Goal: Task Accomplishment & Management: Use online tool/utility

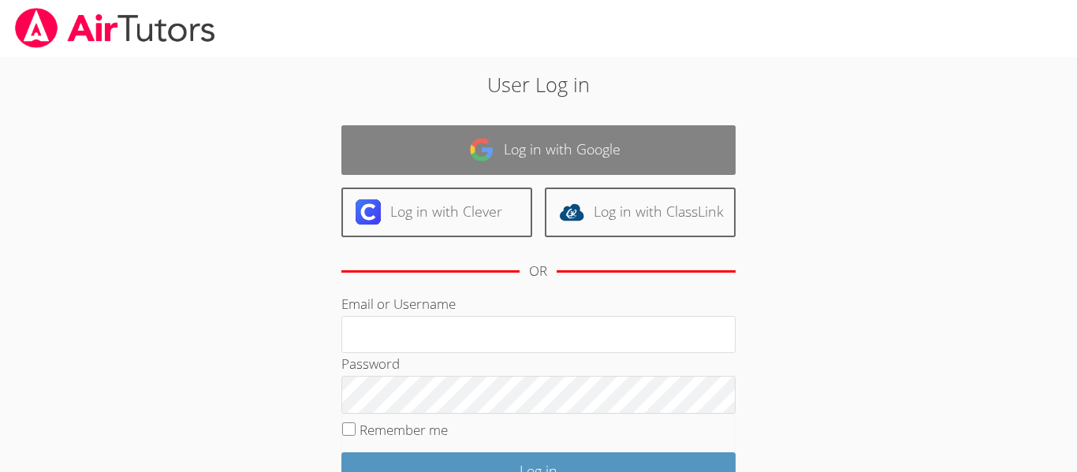
click at [401, 133] on link "Log in with Google" at bounding box center [538, 150] width 394 height 50
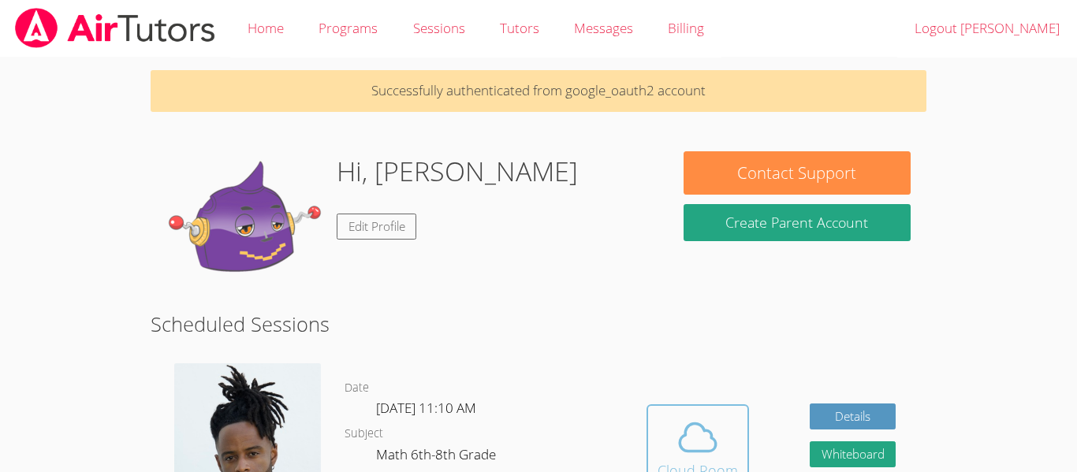
click at [704, 466] on div "Cloud Room" at bounding box center [698, 471] width 80 height 22
click at [679, 456] on icon at bounding box center [698, 437] width 44 height 44
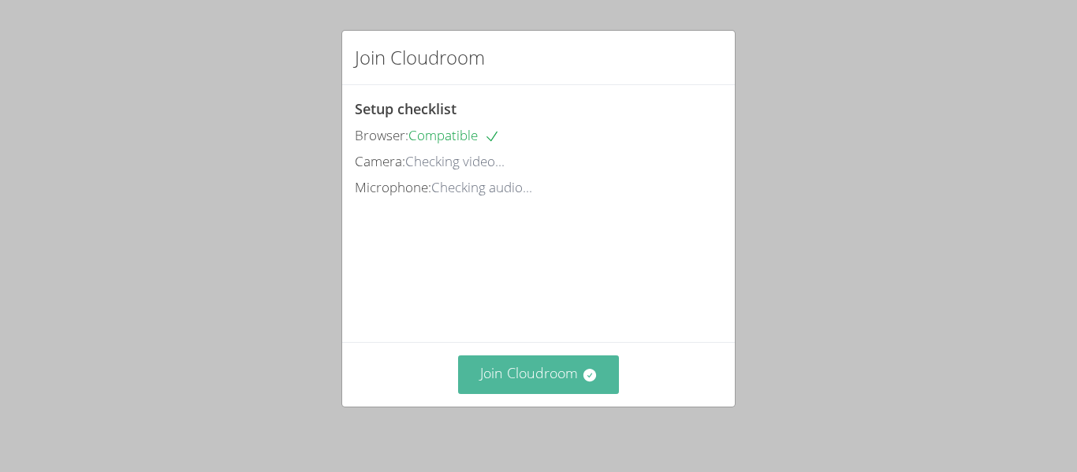
click at [524, 369] on button "Join Cloudroom" at bounding box center [539, 375] width 162 height 39
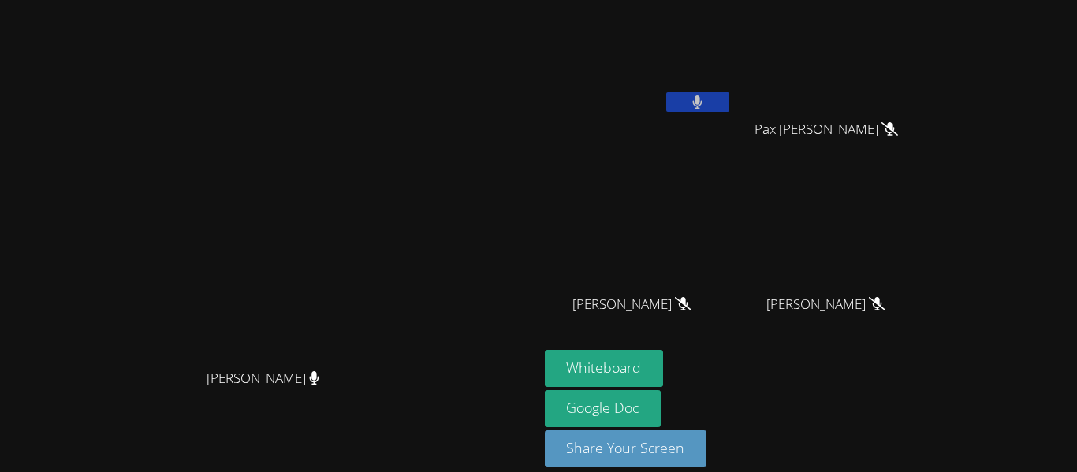
click at [729, 105] on button at bounding box center [697, 102] width 63 height 20
click at [732, 116] on div "[PERSON_NAME]" at bounding box center [639, 62] width 188 height 113
click at [729, 97] on button at bounding box center [697, 102] width 63 height 20
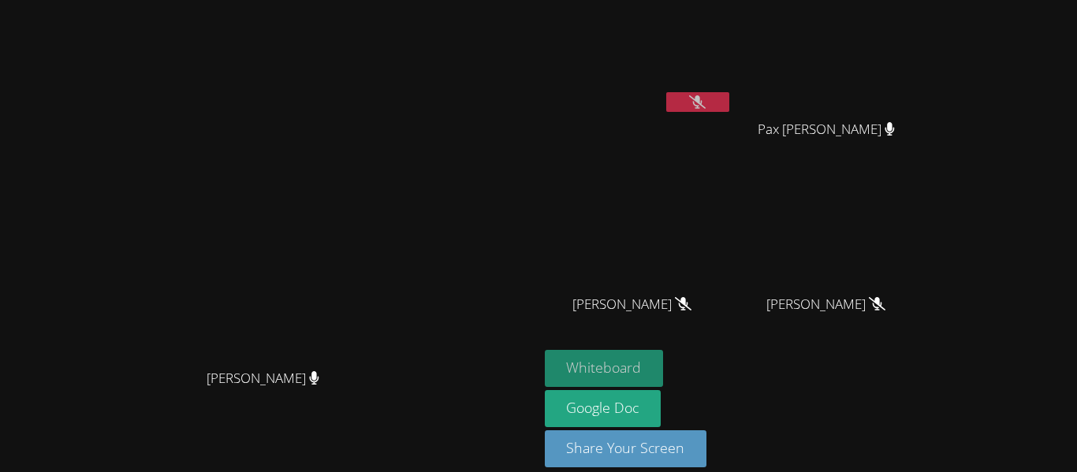
click at [664, 374] on button "Whiteboard" at bounding box center [604, 368] width 119 height 37
click at [379, 162] on video at bounding box center [269, 213] width 237 height 296
click at [378, 163] on video at bounding box center [269, 213] width 237 height 296
click at [381, 361] on video at bounding box center [269, 213] width 237 height 296
click at [664, 371] on button "Whiteboard" at bounding box center [604, 368] width 119 height 37
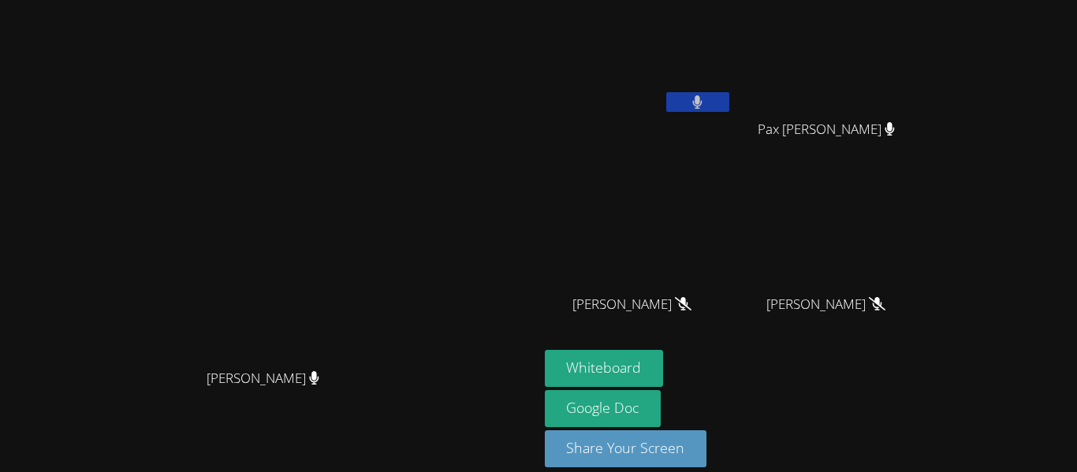
click at [729, 97] on button at bounding box center [697, 102] width 63 height 20
click at [729, 100] on button at bounding box center [697, 102] width 63 height 20
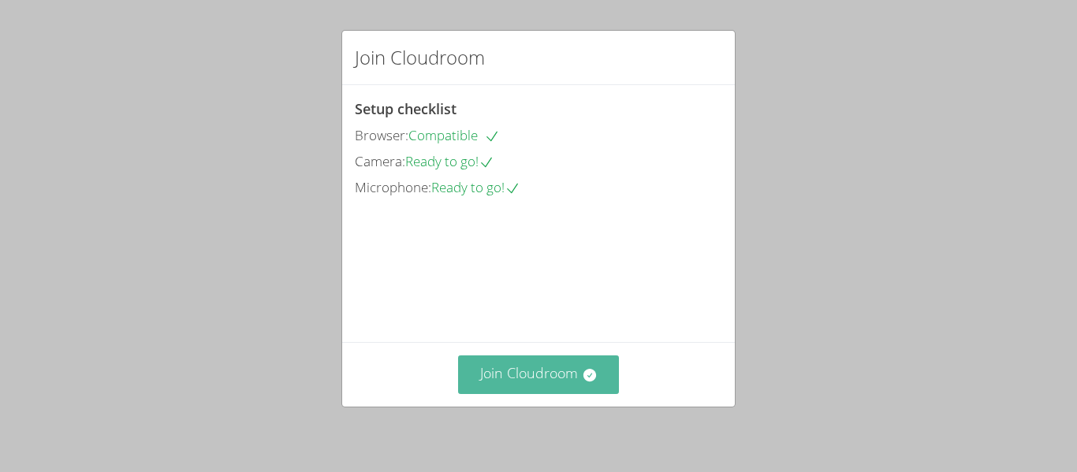
click at [508, 373] on button "Join Cloudroom" at bounding box center [539, 375] width 162 height 39
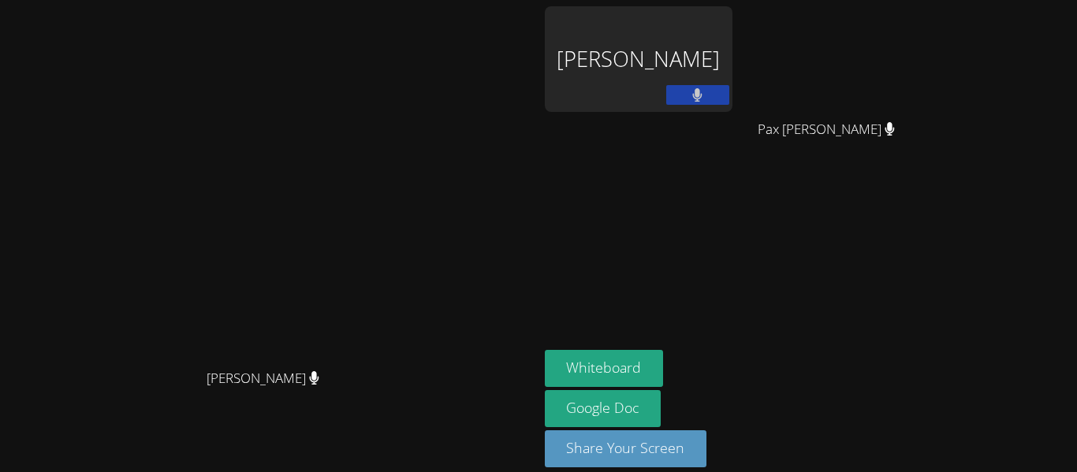
click at [387, 96] on video at bounding box center [269, 213] width 237 height 296
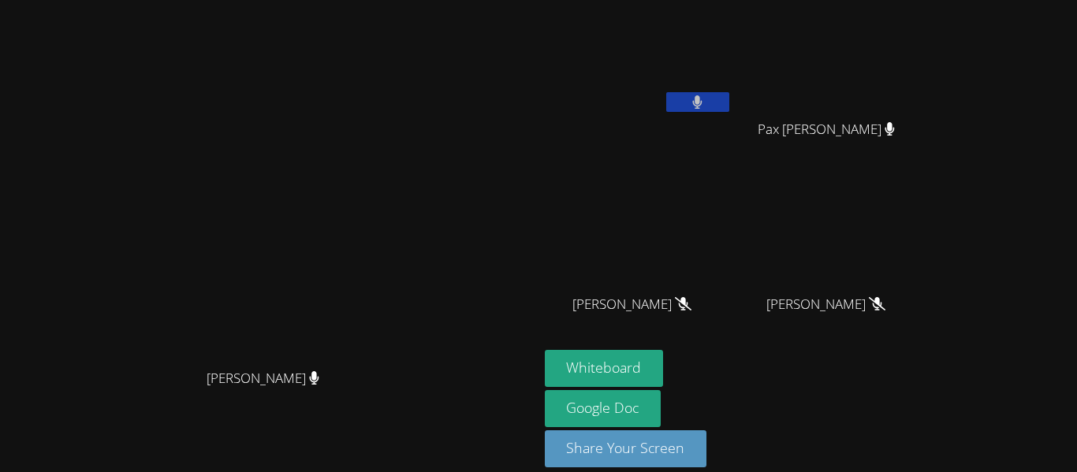
click at [729, 111] on button at bounding box center [697, 102] width 63 height 20
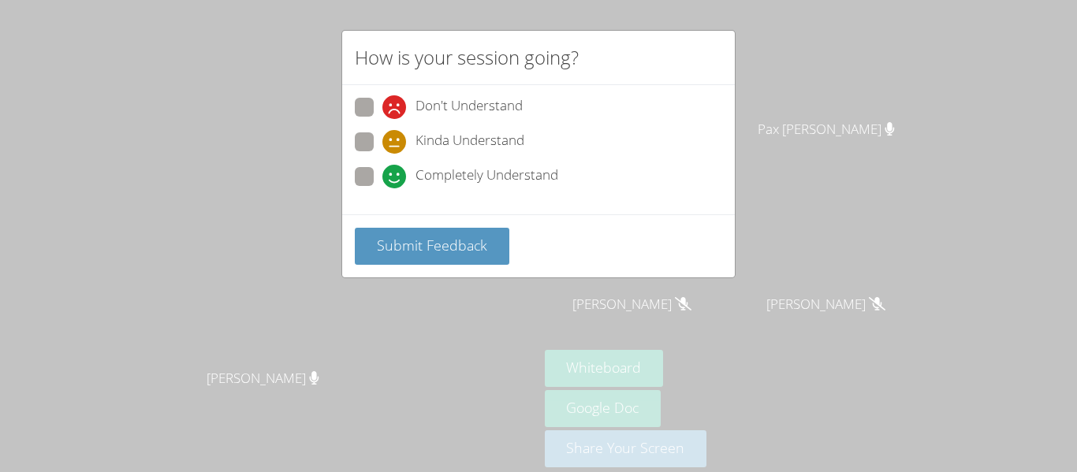
click at [382, 154] on span at bounding box center [382, 154] width 0 height 0
click at [382, 140] on input "Kinda Understand" at bounding box center [388, 138] width 13 height 13
radio input "true"
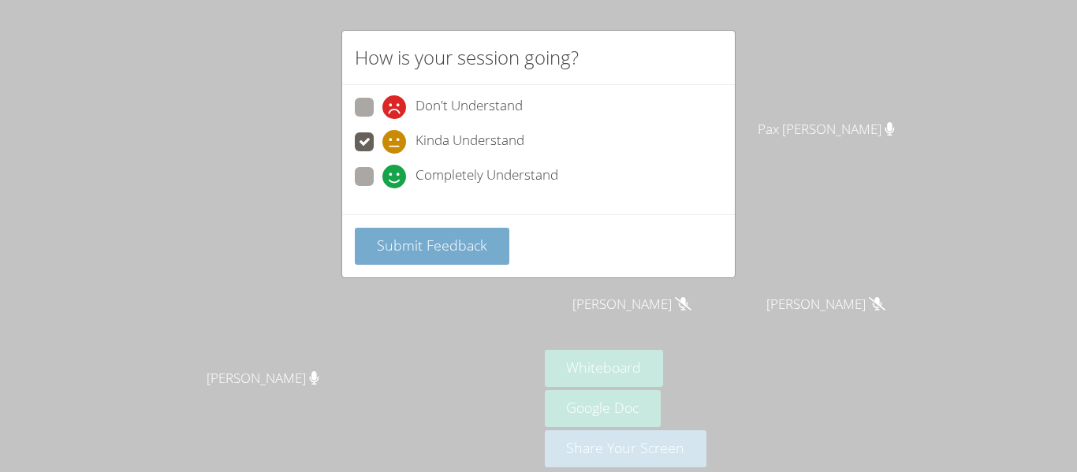
click at [414, 246] on span "Submit Feedback" at bounding box center [432, 245] width 110 height 19
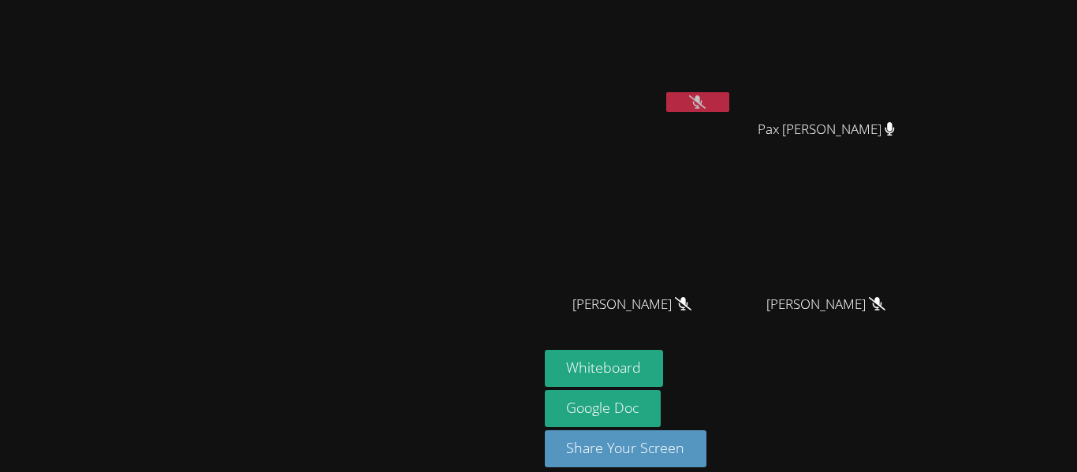
click at [732, 233] on video at bounding box center [639, 234] width 188 height 106
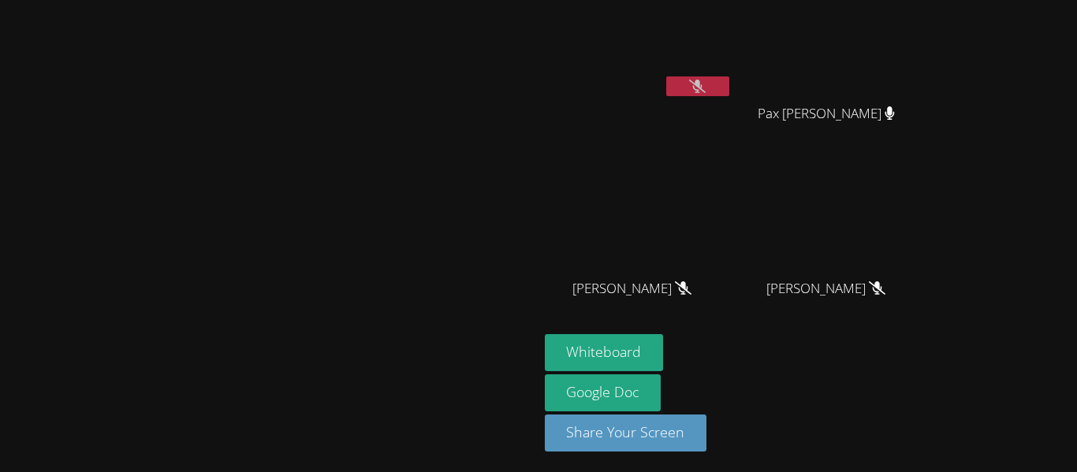
scroll to position [17, 0]
drag, startPoint x: 788, startPoint y: 233, endPoint x: 780, endPoint y: 233, distance: 8.7
click at [732, 233] on video at bounding box center [639, 217] width 188 height 106
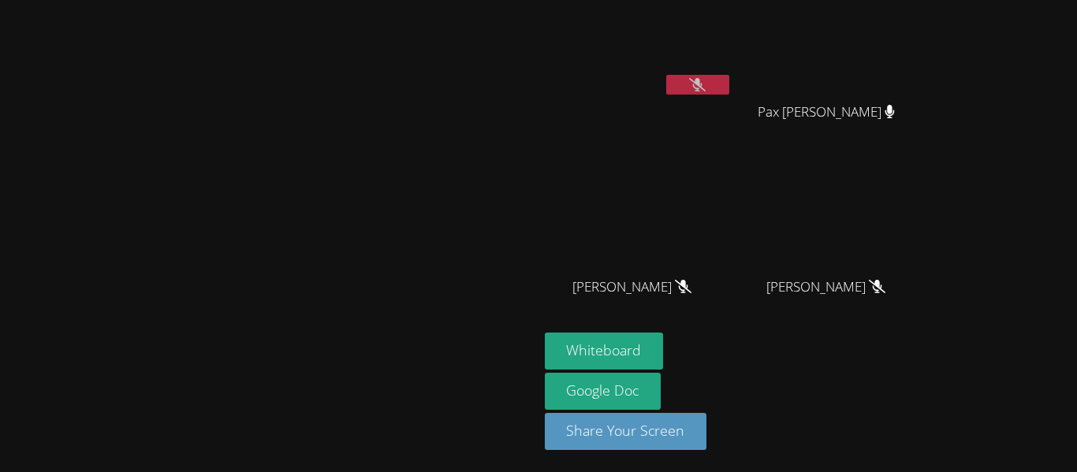
click at [732, 233] on video at bounding box center [639, 217] width 188 height 106
drag, startPoint x: 780, startPoint y: 233, endPoint x: 792, endPoint y: 244, distance: 16.2
click at [732, 244] on video at bounding box center [639, 217] width 188 height 106
